Goal: Find specific page/section: Find specific page/section

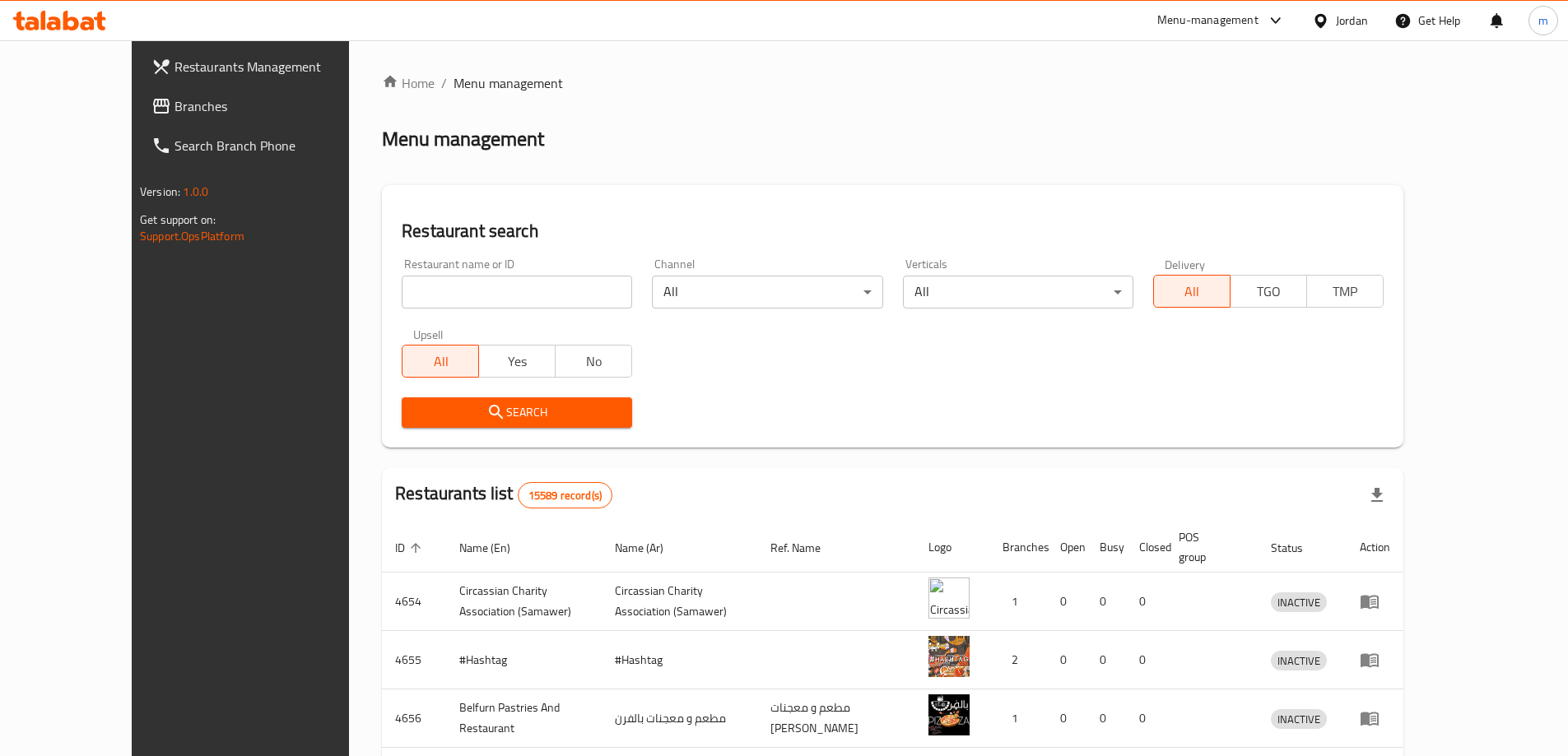
click at [138, 121] on link "Branches" at bounding box center [265, 106] width 255 height 39
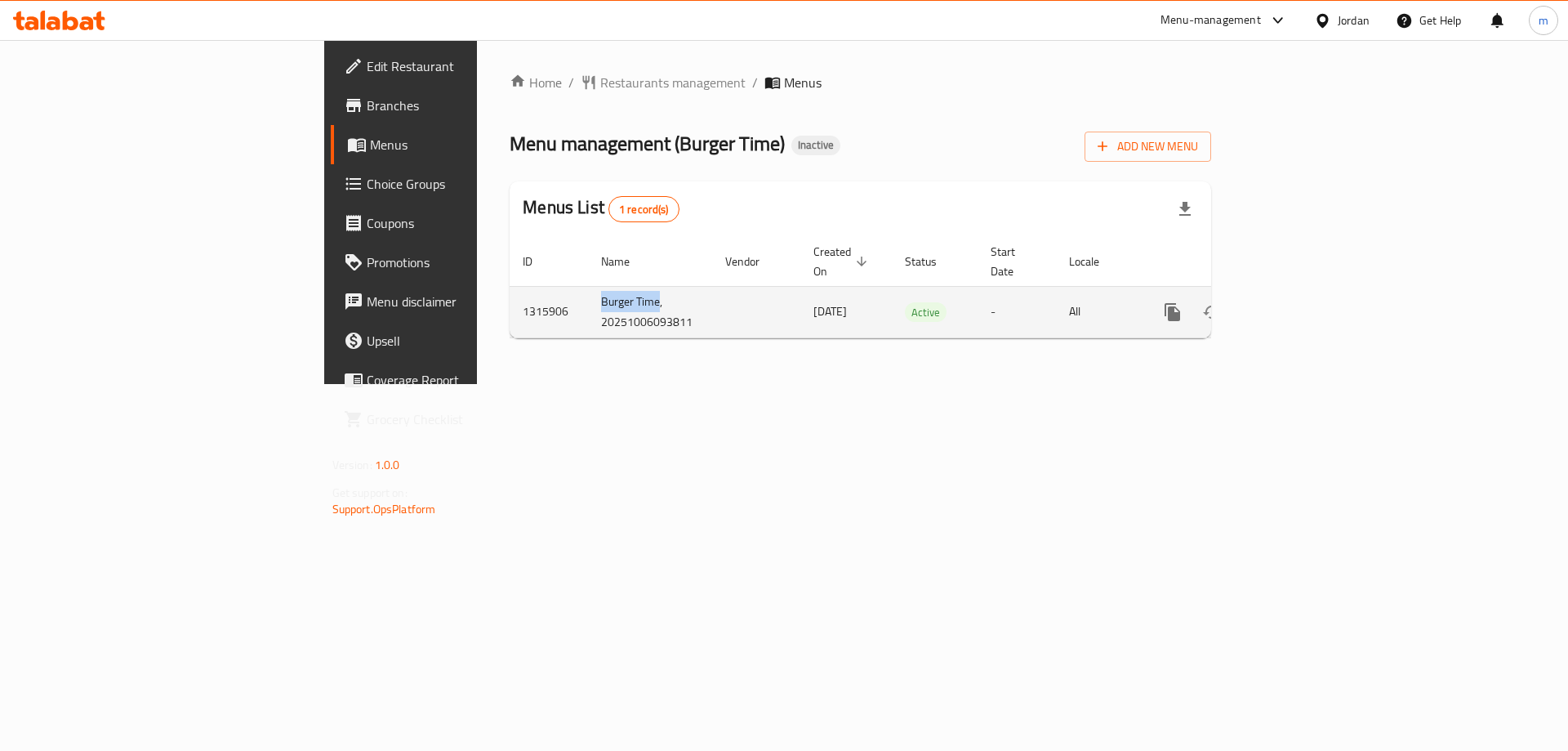
drag, startPoint x: 407, startPoint y: 279, endPoint x: 444, endPoint y: 290, distance: 38.6
click at [588, 290] on td "Burger Time, 20251006093811" at bounding box center [650, 311] width 124 height 52
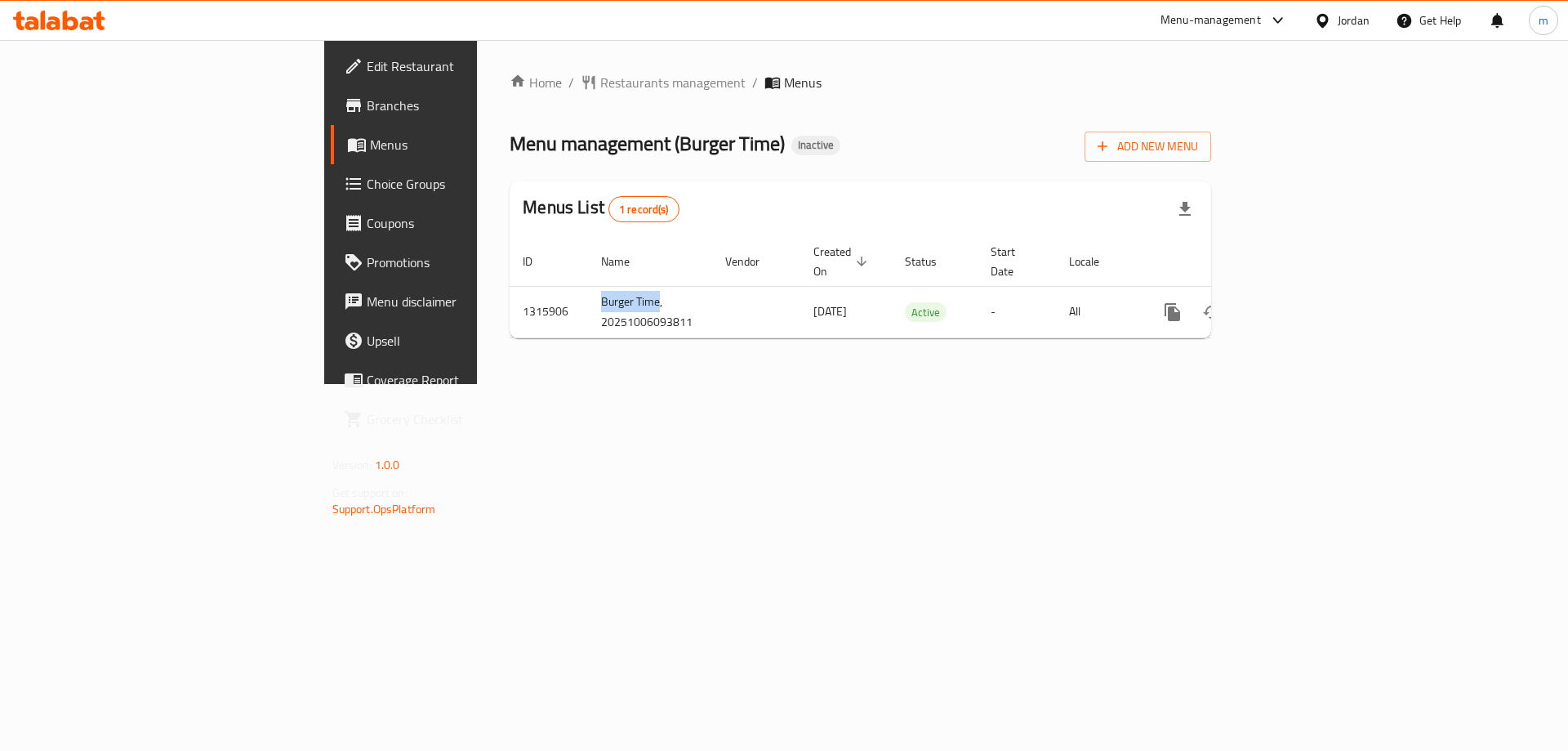
copy td "Burger Time"
click at [675, 376] on div "Home / Restaurants management / Menus Menu management ( Burger Time ) Inactive …" at bounding box center [860, 212] width 767 height 344
